Goal: Obtain resource: Obtain resource

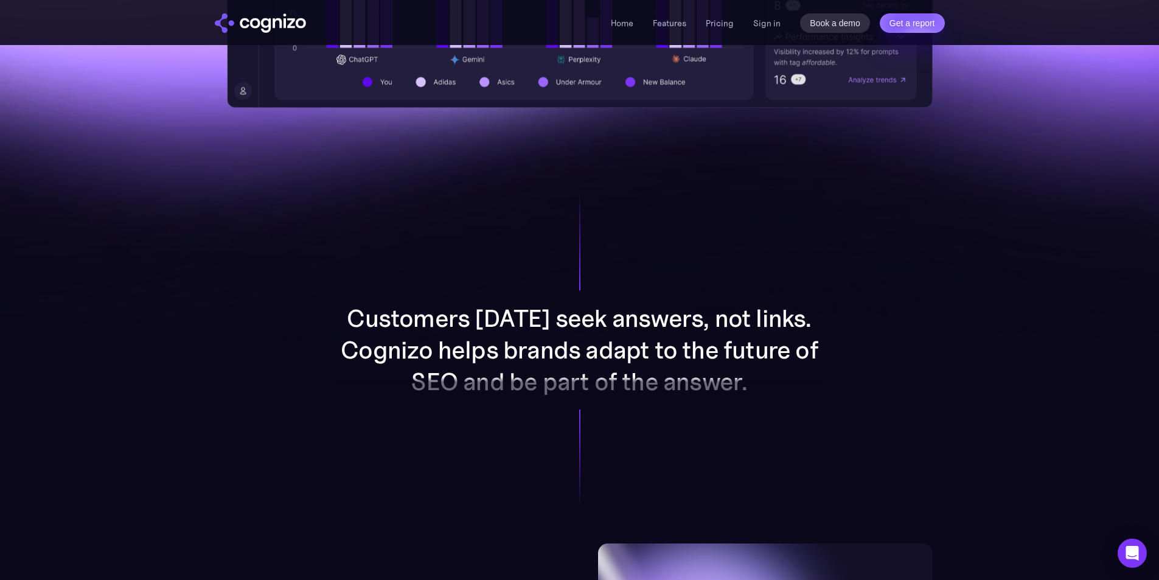
scroll to position [1034, 0]
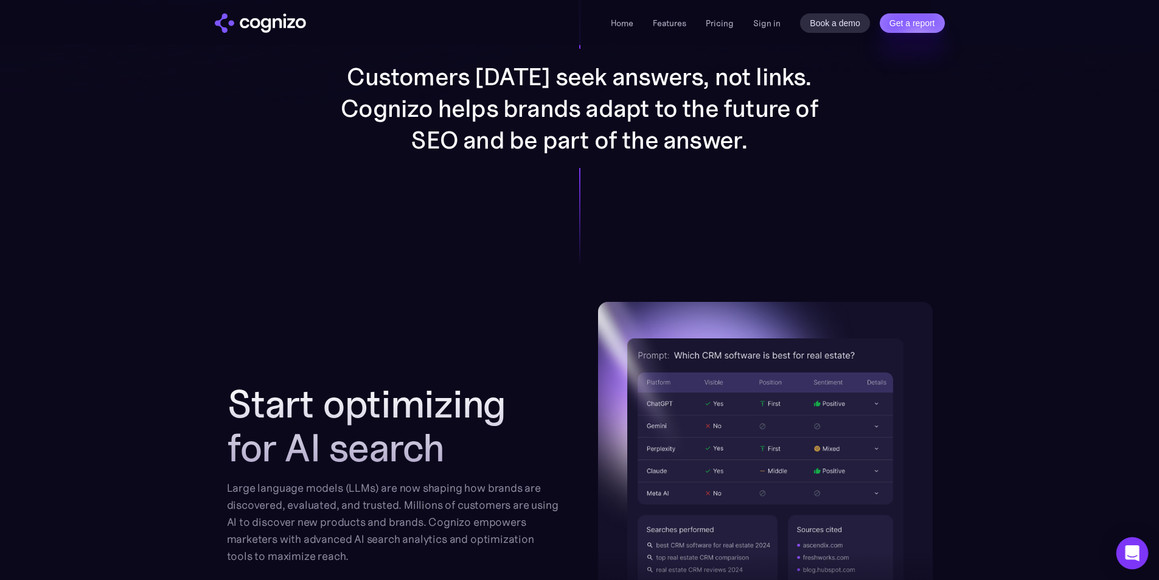
click at [1131, 550] on icon "Open Intercom Messenger" at bounding box center [1132, 553] width 14 height 16
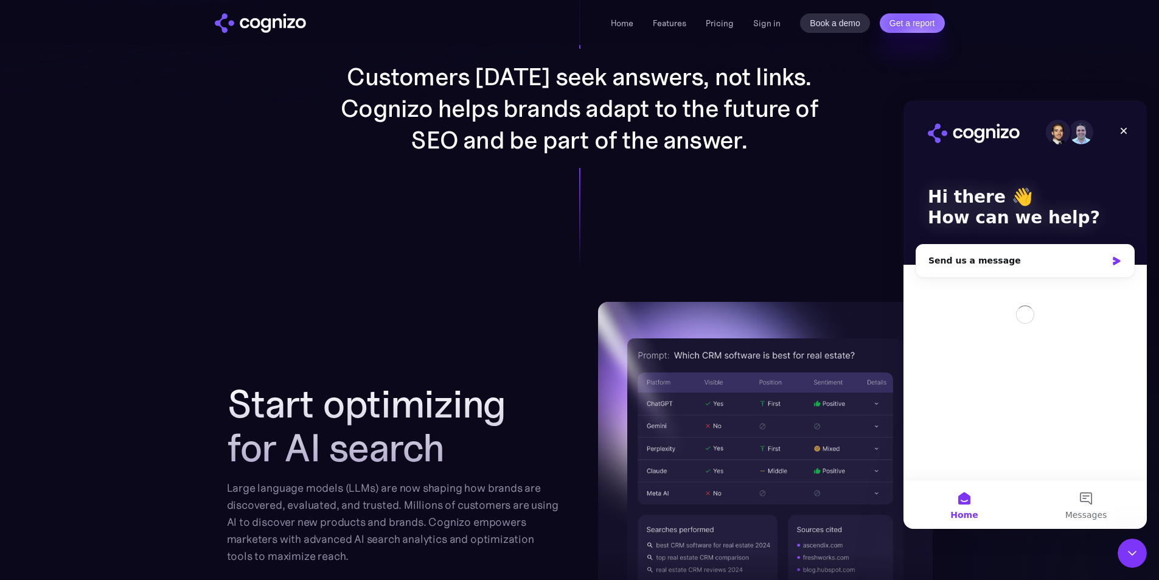
scroll to position [0, 0]
click at [1081, 501] on button "Messages" at bounding box center [1086, 504] width 122 height 49
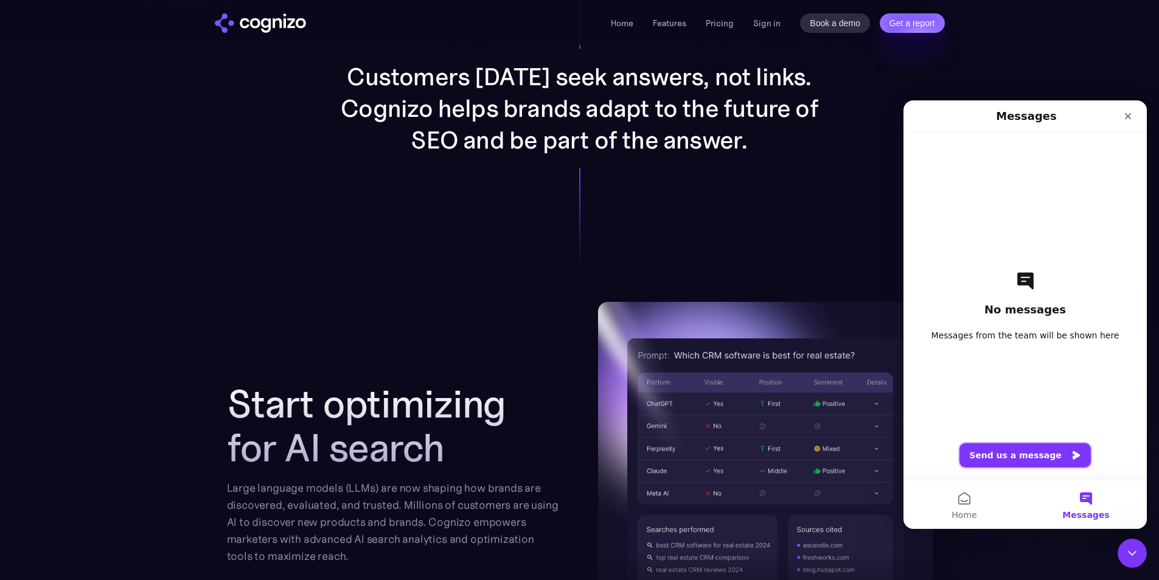
click at [1054, 454] on button "Send us a message" at bounding box center [1024, 455] width 131 height 24
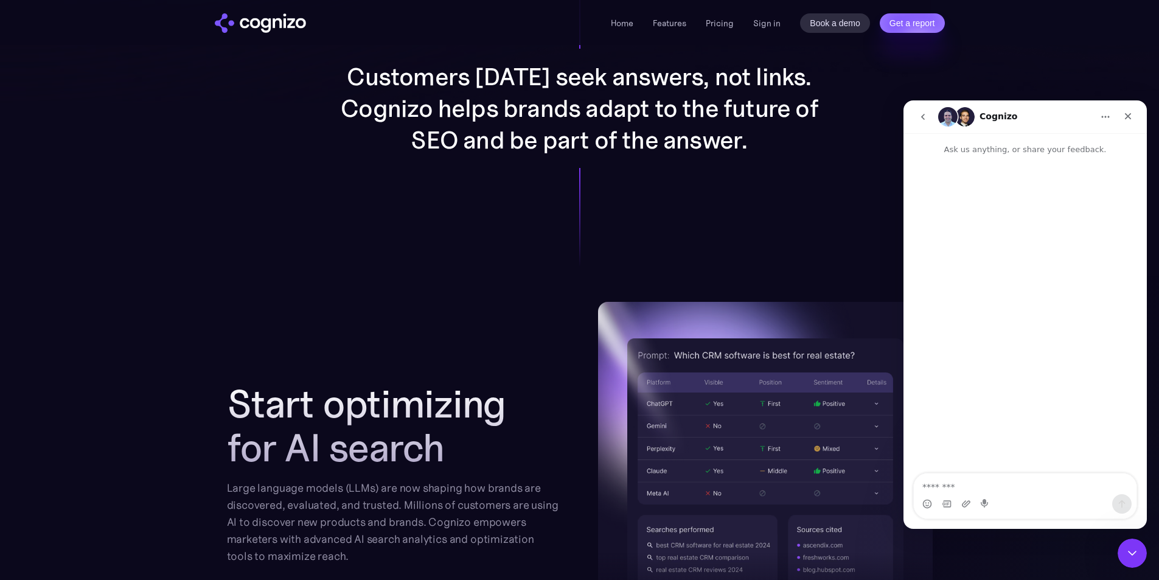
click at [1050, 58] on section "Customers today seek answers, not links. Cognizo helps brands adapt to the futu…" at bounding box center [579, 108] width 1159 height 387
click at [1123, 113] on icon "Close" at bounding box center [1128, 116] width 10 height 10
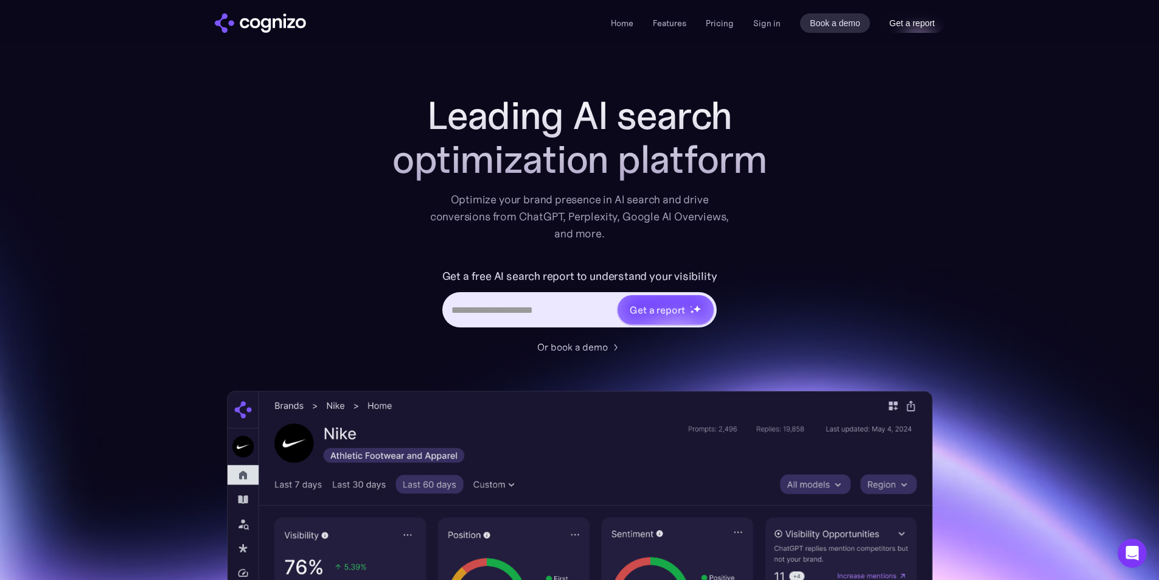
click at [920, 27] on link "Get a report" at bounding box center [912, 22] width 65 height 19
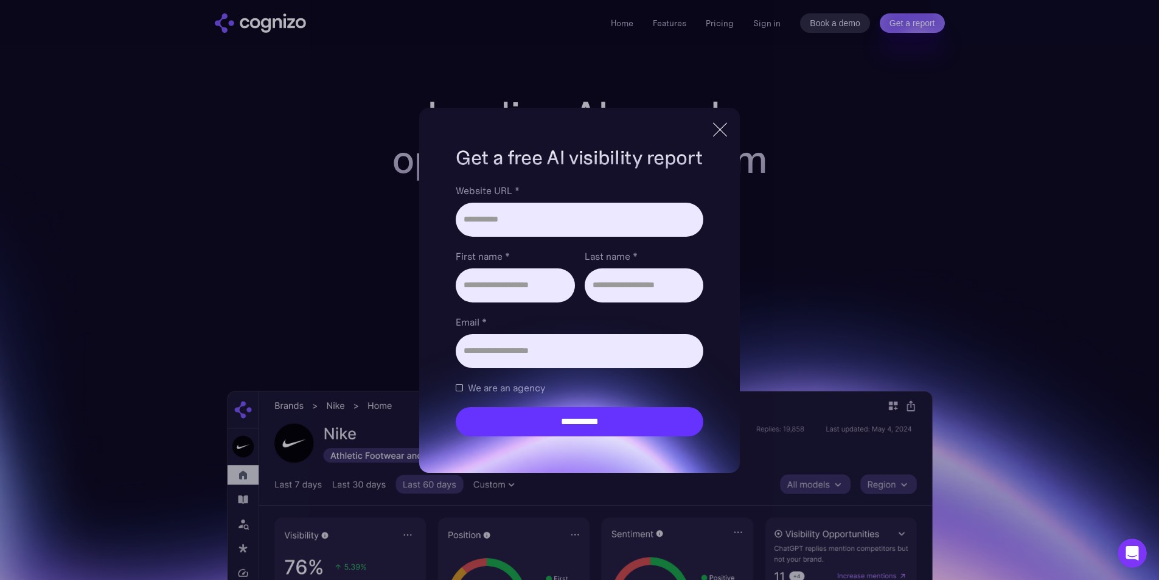
click at [717, 130] on div at bounding box center [720, 130] width 20 height 22
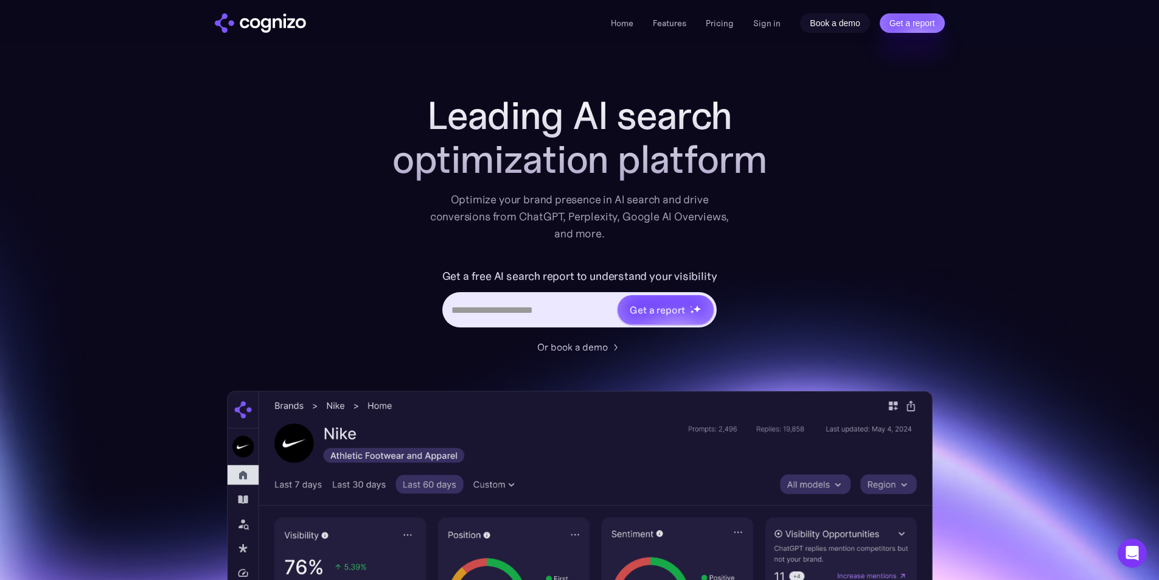
click at [827, 19] on link "Book a demo" at bounding box center [835, 22] width 70 height 19
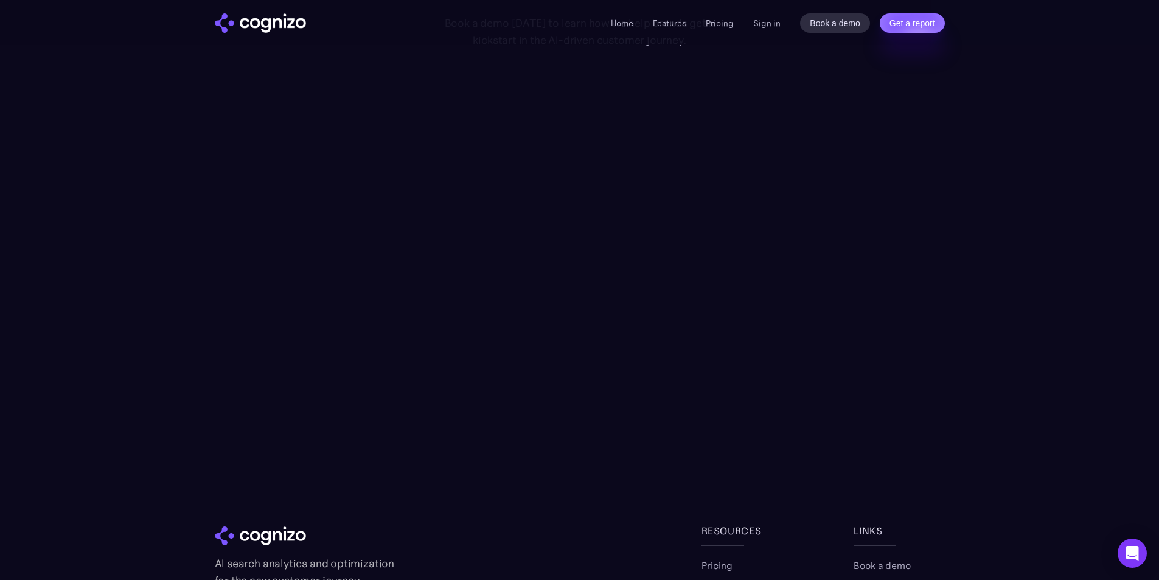
scroll to position [282, 0]
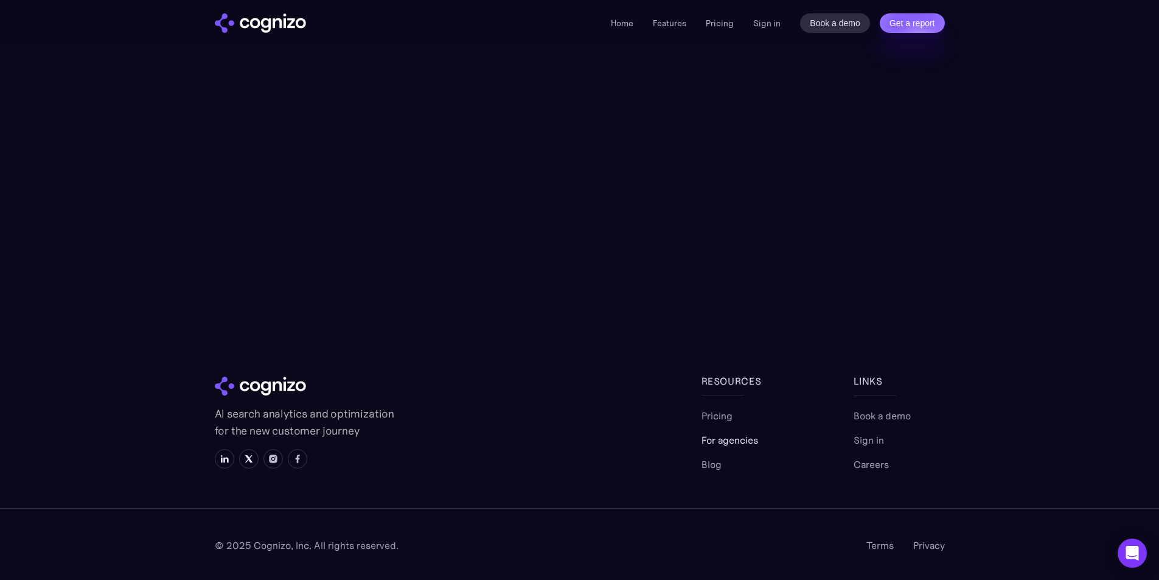
click at [721, 446] on link "For agencies" at bounding box center [729, 439] width 57 height 15
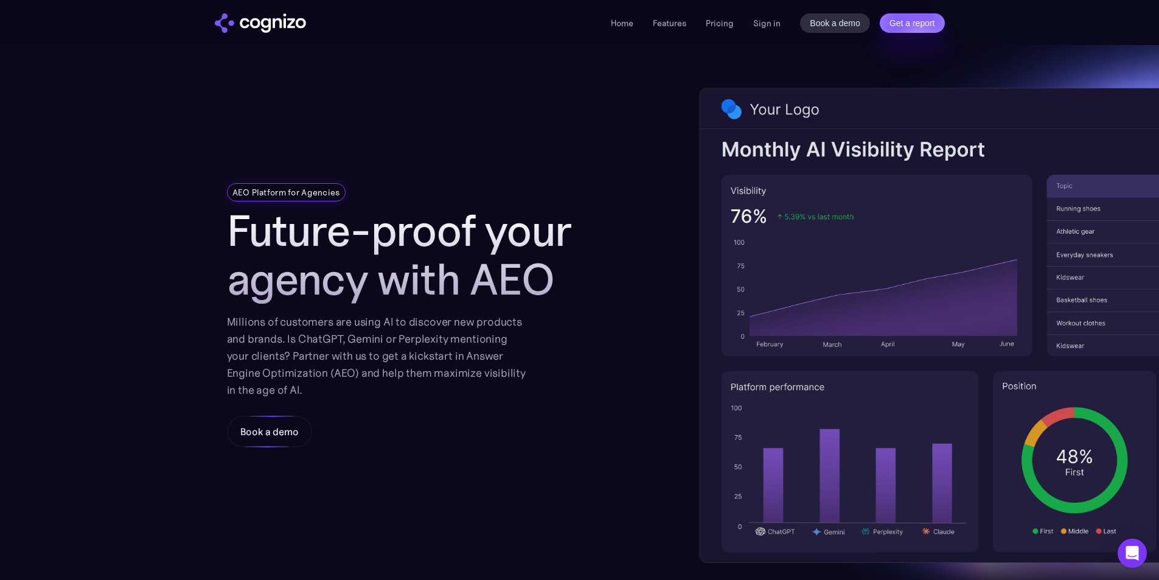
click at [285, 433] on div "Book a demo" at bounding box center [269, 431] width 58 height 15
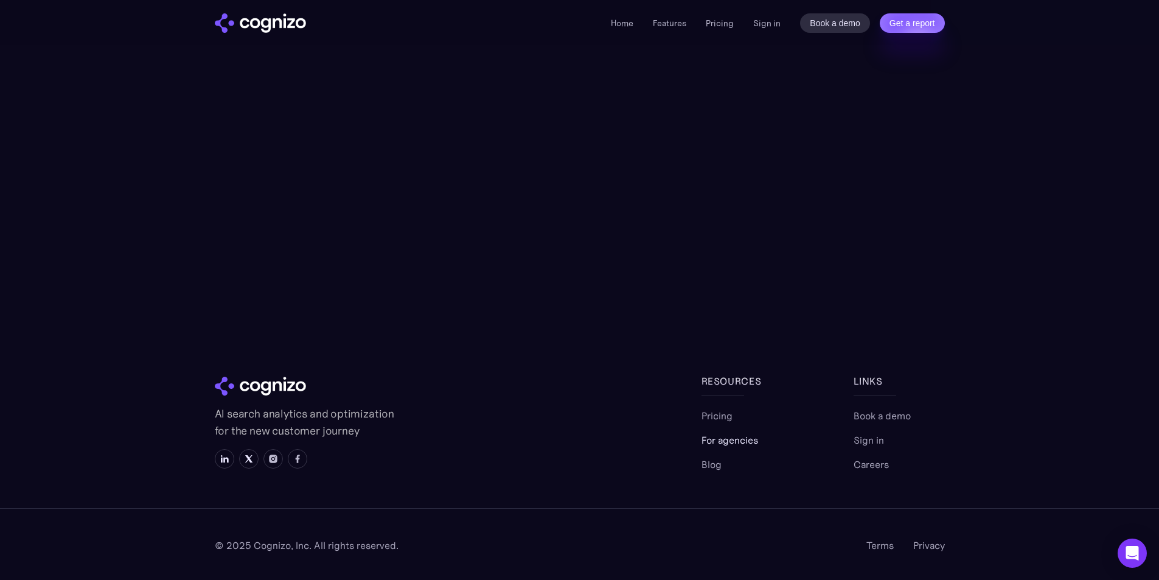
click at [740, 439] on link "For agencies" at bounding box center [729, 439] width 57 height 15
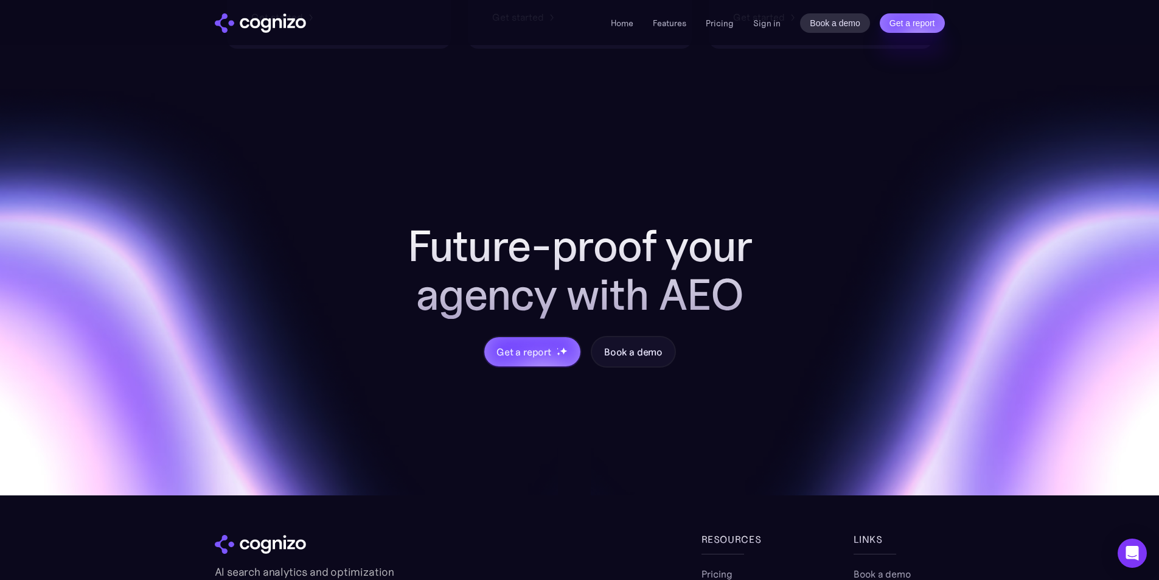
scroll to position [1153, 0]
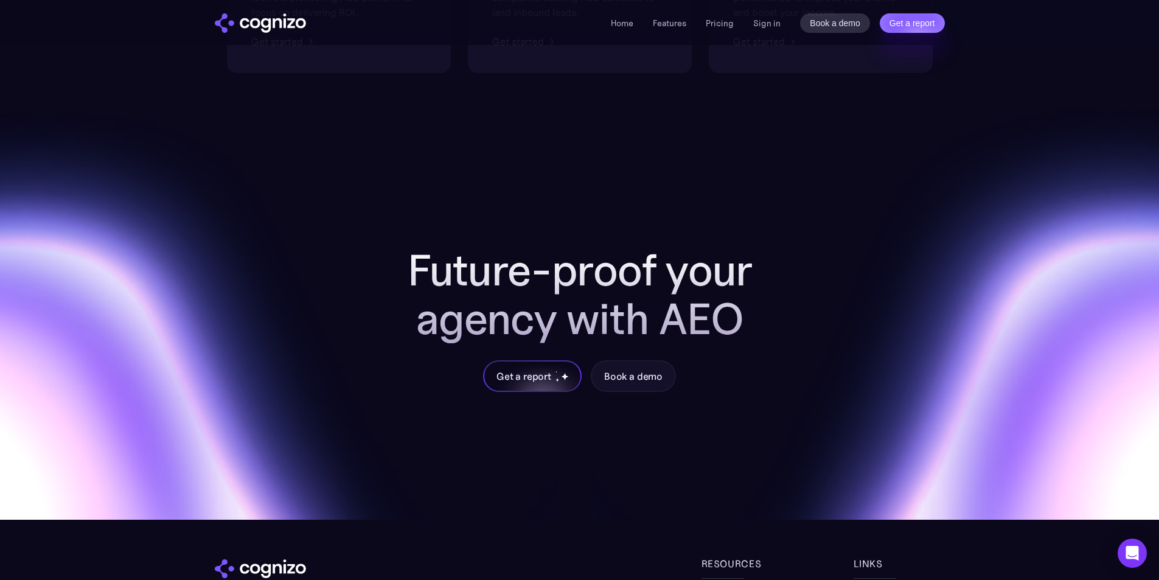
click at [544, 383] on div "Get a report" at bounding box center [532, 375] width 96 height 29
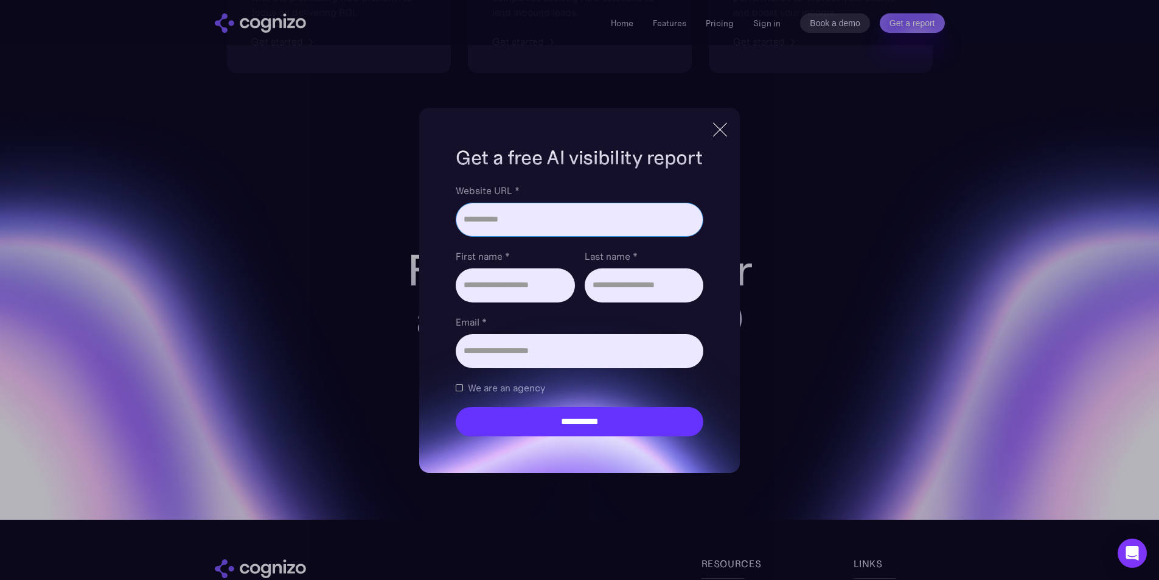
click at [594, 225] on input "Website URL *" at bounding box center [579, 220] width 247 height 34
click at [583, 178] on div "**********" at bounding box center [579, 290] width 247 height 292
click at [721, 136] on div at bounding box center [720, 130] width 20 height 22
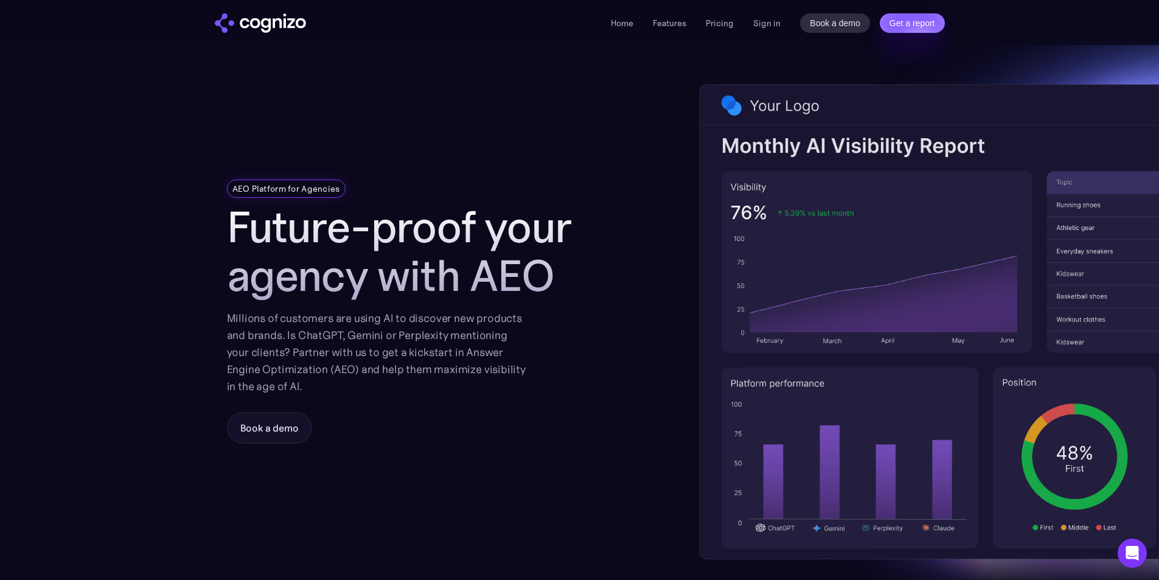
scroll to position [0, 0]
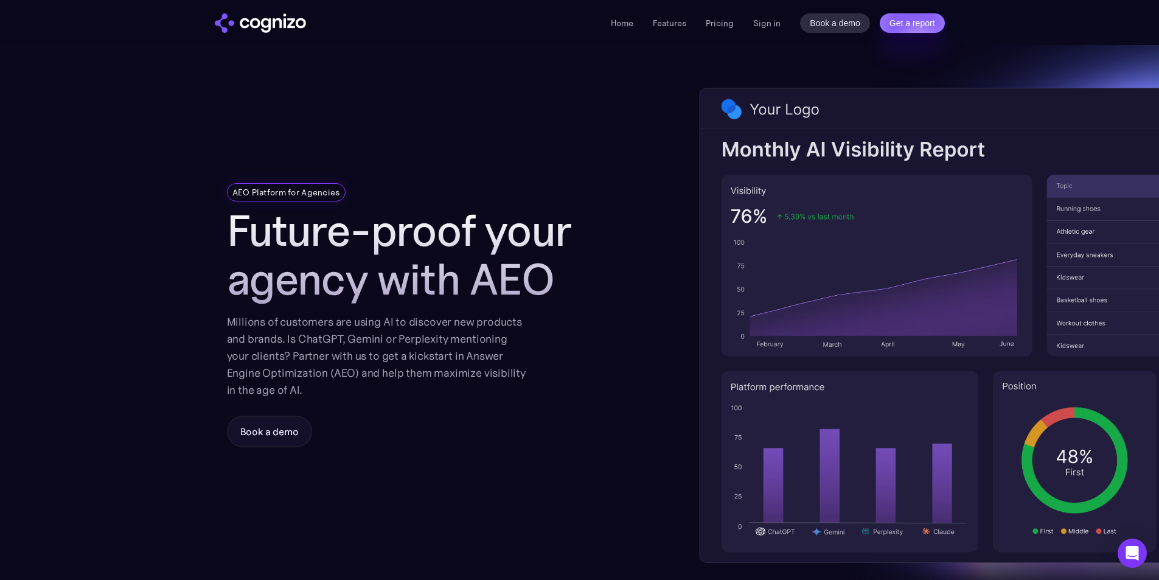
click at [644, 102] on div "AEO Platform for Agencies Future-proof your agency with AEO Millions of custome…" at bounding box center [580, 325] width 706 height 560
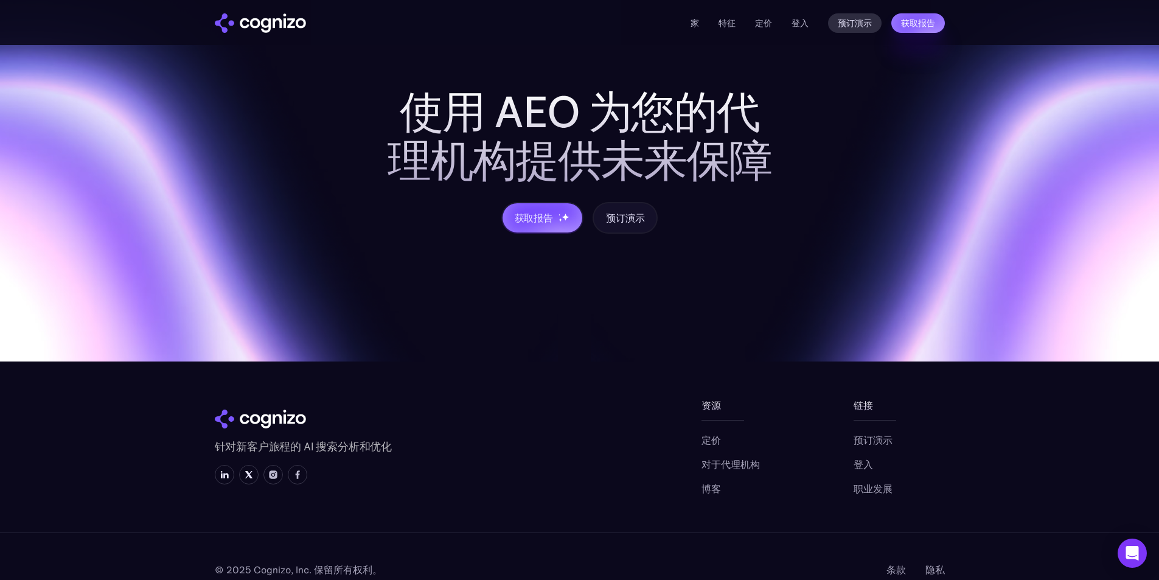
scroll to position [1338, 0]
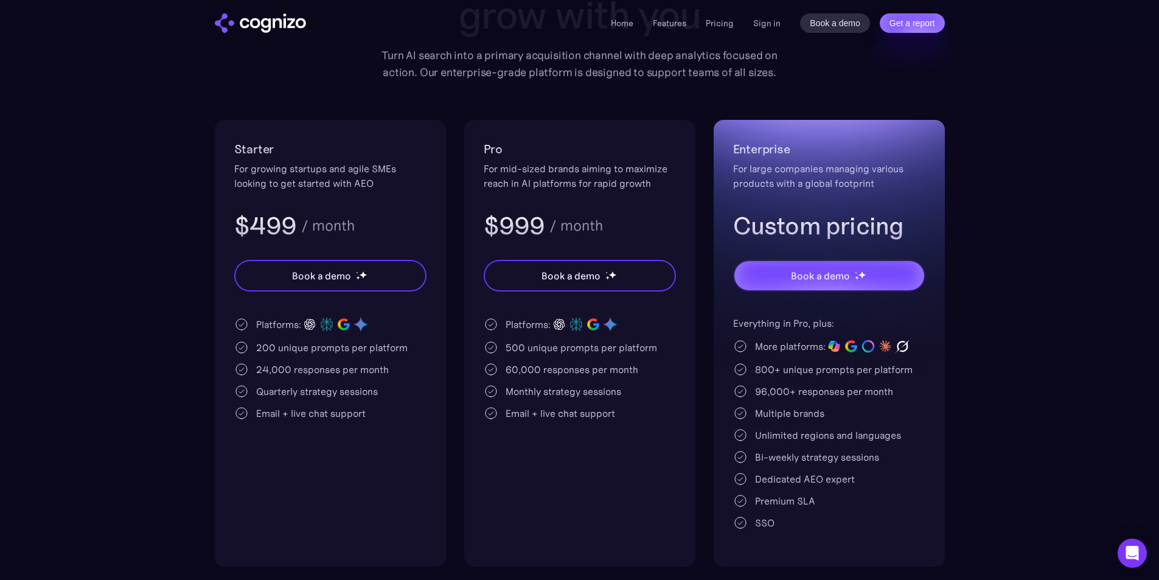
scroll to position [182, 0]
